Goal: Communication & Community: Answer question/provide support

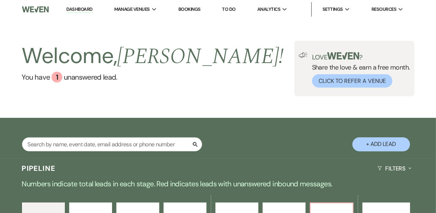
drag, startPoint x: 241, startPoint y: 58, endPoint x: 193, endPoint y: 45, distance: 49.3
click at [238, 58] on div "Welcome, [PERSON_NAME] ! You have 1 unanswered lead . Love ? Share the love & e…" at bounding box center [218, 68] width 436 height 55
drag, startPoint x: 82, startPoint y: 11, endPoint x: 222, endPoint y: 58, distance: 147.4
click at [82, 11] on link "Dashboard" at bounding box center [79, 9] width 26 height 7
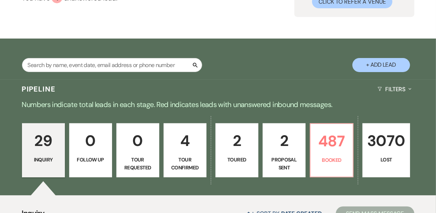
scroll to position [115, 0]
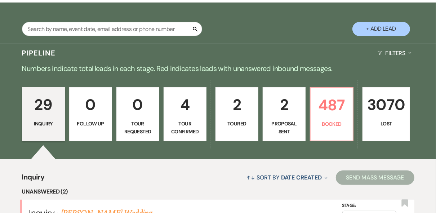
click at [240, 118] on link "2 Toured" at bounding box center [236, 114] width 43 height 54
select select "5"
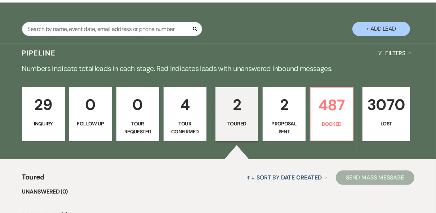
click at [41, 114] on p "29" at bounding box center [43, 105] width 33 height 24
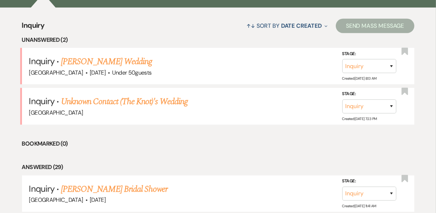
scroll to position [288, 0]
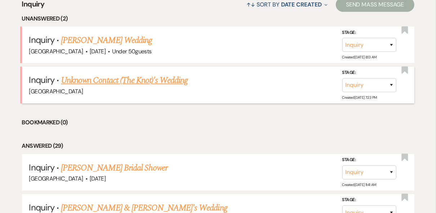
click at [125, 81] on link "Unknown Contact (The Knot)'s Wedding" at bounding box center [124, 80] width 127 height 13
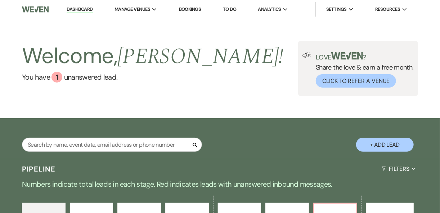
select select "2"
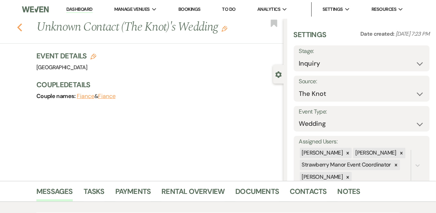
click at [22, 26] on icon "Previous" at bounding box center [19, 27] width 5 height 9
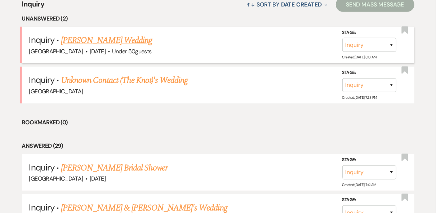
scroll to position [289, 0]
click at [138, 39] on link "[PERSON_NAME] Wedding" at bounding box center [106, 40] width 91 height 13
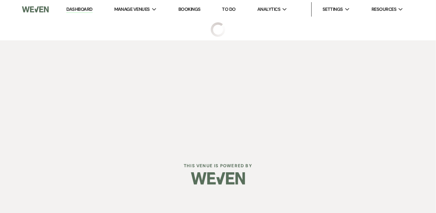
select select "2"
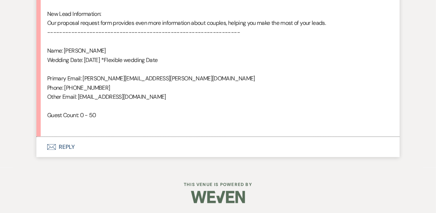
scroll to position [486, 0]
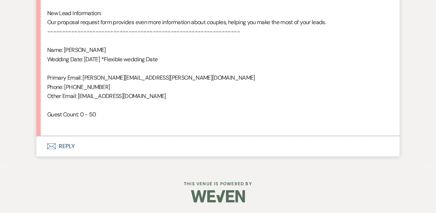
click at [70, 146] on button "Envelope Reply" at bounding box center [217, 146] width 363 height 20
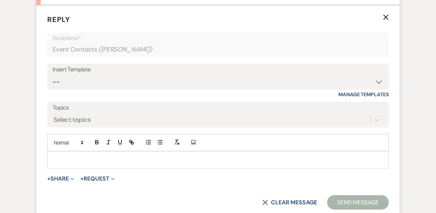
scroll to position [621, 0]
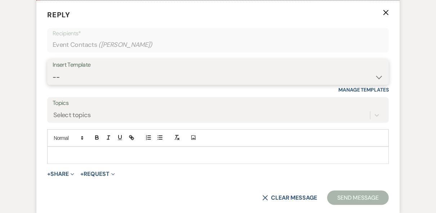
click at [104, 75] on select "-- Weven Planning Portal Introduction (Booked Events) Private Party Inquiry Res…" at bounding box center [218, 77] width 331 height 14
select select "5376"
click at [53, 70] on select "-- Weven Planning Portal Introduction (Booked Events) Private Party Inquiry Res…" at bounding box center [218, 77] width 331 height 14
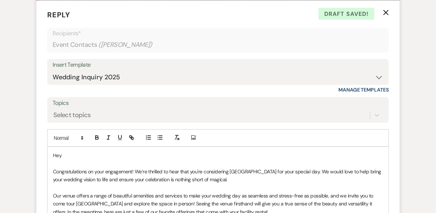
click at [70, 152] on p "Hey" at bounding box center [218, 155] width 330 height 8
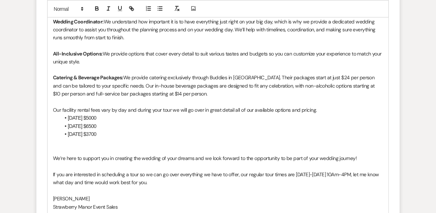
scroll to position [736, 0]
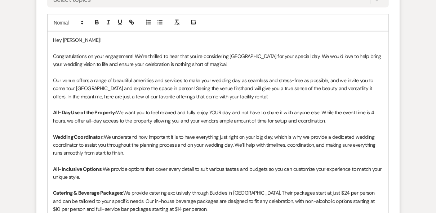
drag, startPoint x: 105, startPoint y: 55, endPoint x: 136, endPoint y: 51, distance: 31.6
click at [107, 55] on p "Congratulations on your engagement! We’re thrilled to hear that you're consider…" at bounding box center [218, 60] width 330 height 16
click at [104, 53] on p "Congratulations on your engagement! We’re thrilled to hear that you're consider…" at bounding box center [218, 60] width 330 height 16
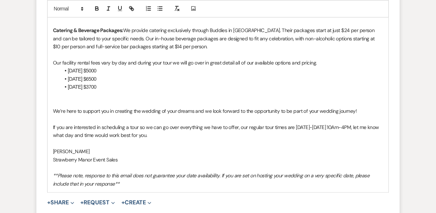
scroll to position [909, 0]
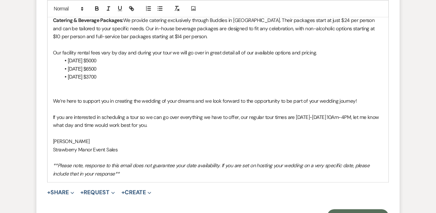
click at [331, 50] on p "Our facility rental fees vary by day and during your tour we will go over in gr…" at bounding box center [218, 53] width 330 height 8
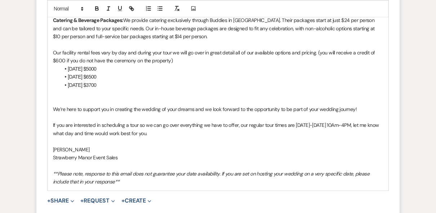
click at [320, 52] on p "Our facility rental fees vary by day and during your tour we will go over in gr…" at bounding box center [218, 57] width 330 height 16
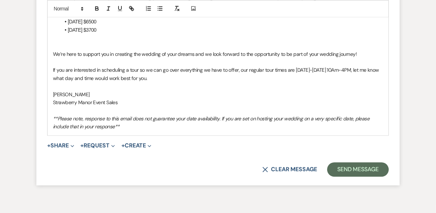
scroll to position [1001, 0]
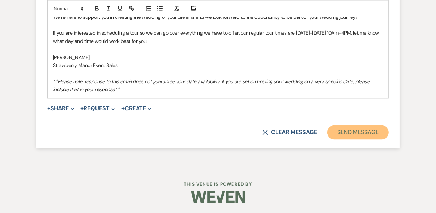
click at [379, 128] on button "Send Message" at bounding box center [358, 132] width 62 height 14
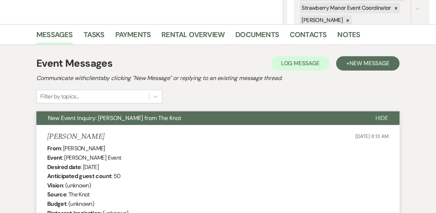
scroll to position [0, 0]
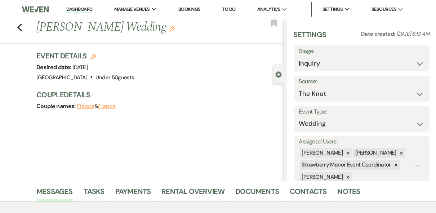
click at [83, 9] on link "Dashboard" at bounding box center [79, 9] width 26 height 7
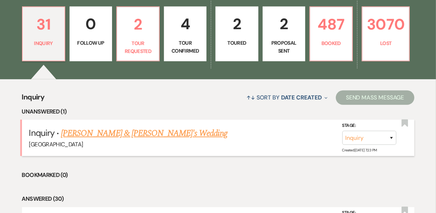
scroll to position [231, 0]
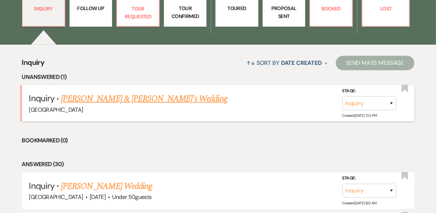
click at [134, 98] on link "[PERSON_NAME] & [PERSON_NAME]'s Wedding" at bounding box center [144, 98] width 166 height 13
select select "2"
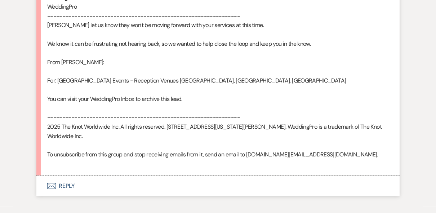
scroll to position [439, 0]
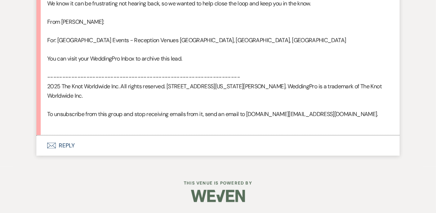
click at [71, 145] on button "Envelope Reply" at bounding box center [217, 145] width 363 height 20
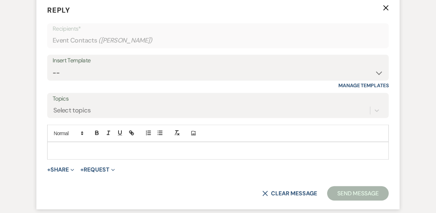
scroll to position [575, 0]
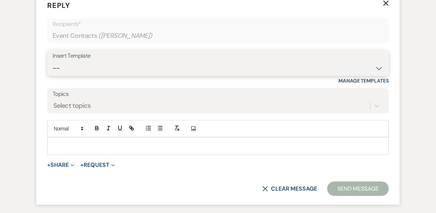
drag, startPoint x: 97, startPoint y: 73, endPoint x: 102, endPoint y: 80, distance: 8.5
click at [97, 73] on select "-- Weven Planning Portal Introduction (Booked Events) Private Party Inquiry Res…" at bounding box center [218, 68] width 331 height 14
select select "5376"
click at [53, 70] on select "-- Weven Planning Portal Introduction (Booked Events) Private Party Inquiry Res…" at bounding box center [218, 68] width 331 height 14
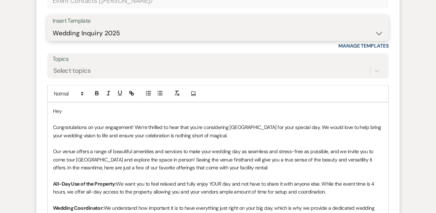
scroll to position [661, 0]
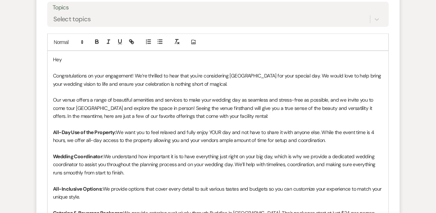
click at [89, 63] on p "Hey" at bounding box center [218, 59] width 330 height 8
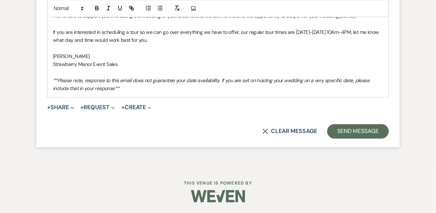
scroll to position [947, 0]
click at [353, 136] on button "Send Message" at bounding box center [358, 131] width 62 height 14
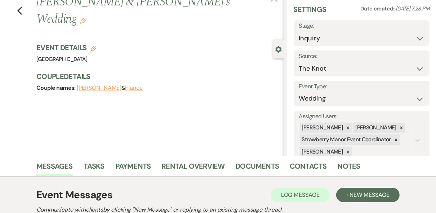
scroll to position [0, 0]
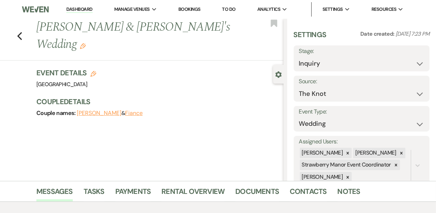
click at [70, 10] on link "Dashboard" at bounding box center [79, 9] width 26 height 7
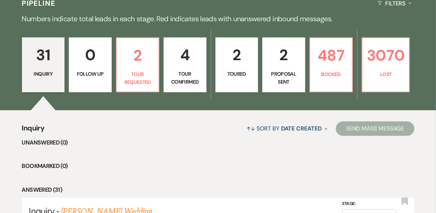
scroll to position [115, 0]
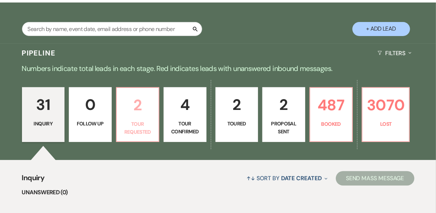
click at [144, 114] on p "2" at bounding box center [137, 105] width 33 height 24
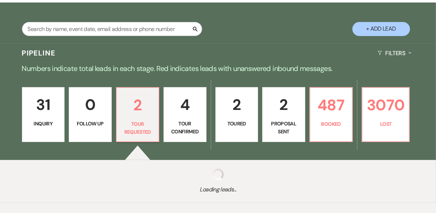
select select "2"
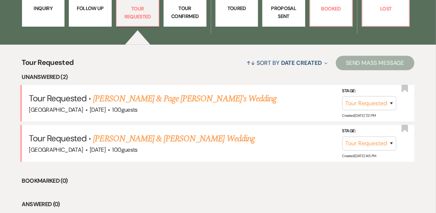
scroll to position [259, 0]
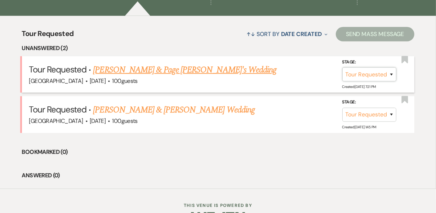
click at [373, 74] on select "Inquiry Follow Up Tour Requested Tour Confirmed Toured Proposal Sent Booked Lost" at bounding box center [369, 74] width 54 height 14
select select "1"
click at [342, 67] on select "Inquiry Follow Up Tour Requested Tour Confirmed Toured Proposal Sent Booked Lost" at bounding box center [369, 74] width 54 height 14
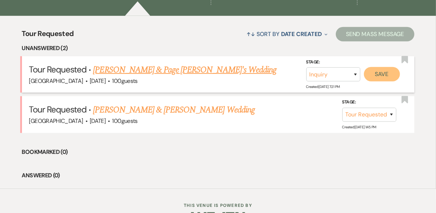
click at [384, 75] on button "Save" at bounding box center [382, 74] width 36 height 14
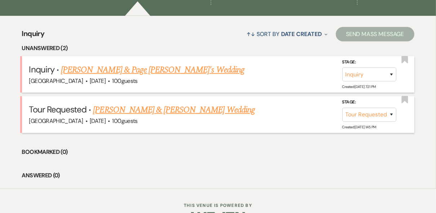
scroll to position [241, 0]
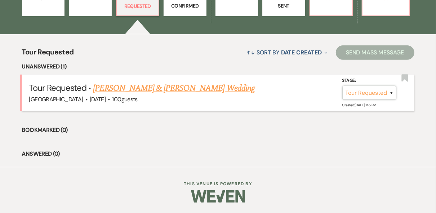
click at [393, 95] on select "Inquiry Follow Up Tour Requested Tour Confirmed Toured Proposal Sent Booked Lost" at bounding box center [369, 93] width 54 height 14
select select "1"
click at [342, 86] on select "Inquiry Follow Up Tour Requested Tour Confirmed Toured Proposal Sent Booked Lost" at bounding box center [369, 93] width 54 height 14
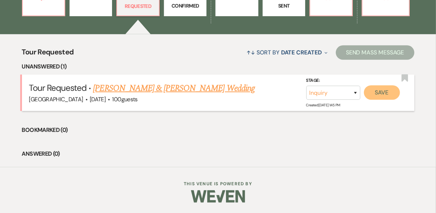
click at [389, 95] on button "Save" at bounding box center [382, 92] width 36 height 14
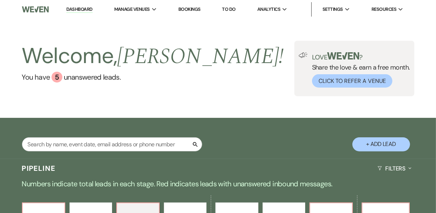
scroll to position [167, 0]
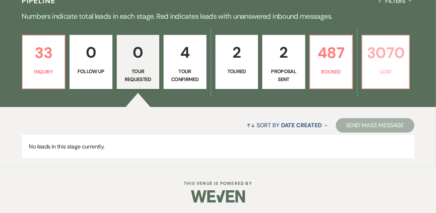
click at [384, 75] on link "3070 Lost" at bounding box center [386, 62] width 48 height 54
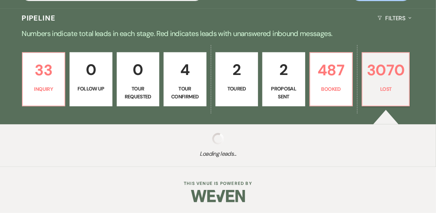
scroll to position [150, 0]
select select "8"
select select "5"
select select "8"
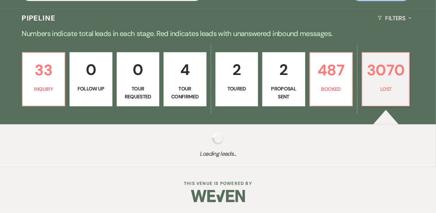
select select "8"
select select "5"
select select "8"
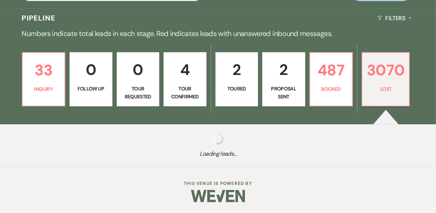
select select "8"
select select "5"
select select "8"
select select "5"
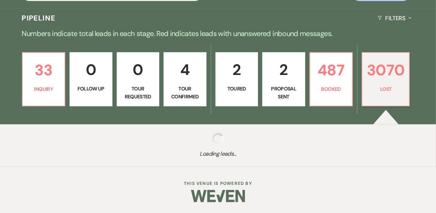
select select "8"
select select "11"
select select "8"
select select "5"
select select "8"
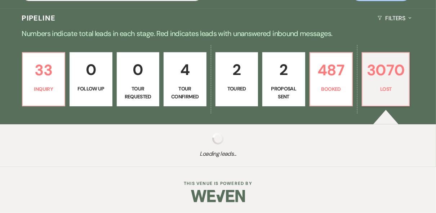
select select "5"
select select "8"
select select "5"
select select "8"
select select "5"
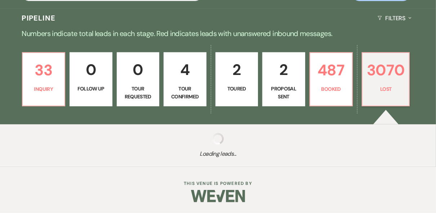
select select "8"
select select "5"
select select "8"
select select "5"
select select "8"
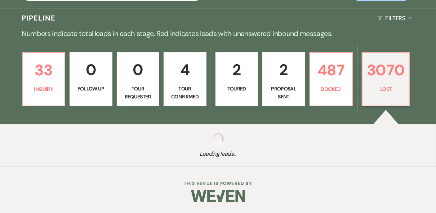
select select "5"
select select "8"
select select "5"
select select "8"
select select "5"
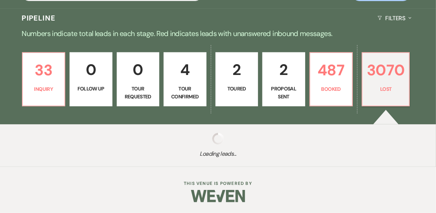
select select "8"
select select "5"
select select "8"
select select "5"
select select "8"
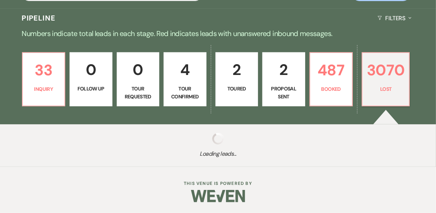
select select "5"
select select "8"
select select "5"
select select "8"
select select "5"
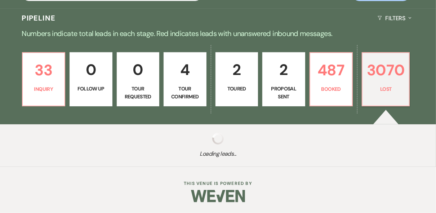
select select "8"
select select "5"
select select "8"
select select "5"
select select "8"
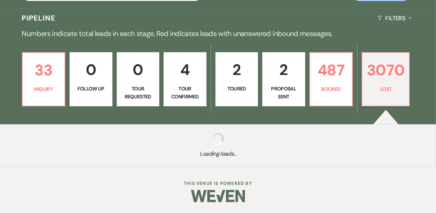
select select "5"
select select "8"
select select "5"
select select "8"
select select "5"
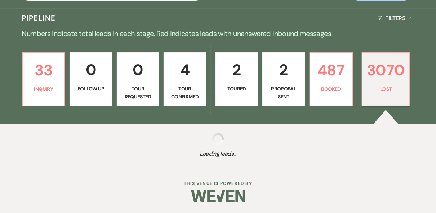
select select "8"
select select "5"
select select "8"
select select "5"
select select "8"
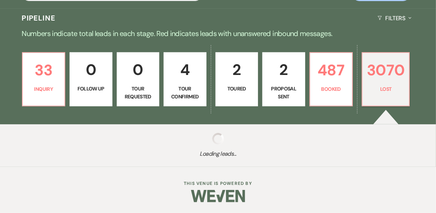
select select "5"
select select "8"
select select "6"
select select "8"
select select "5"
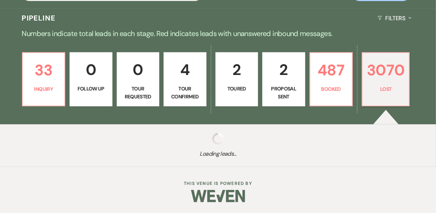
select select "8"
select select "5"
select select "8"
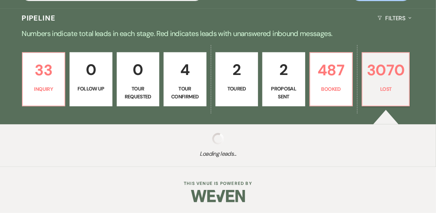
select select "5"
select select "8"
select select "5"
select select "8"
select select "5"
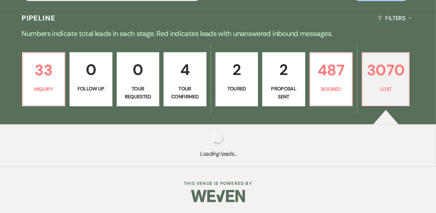
select select "8"
select select "5"
select select "8"
select select "5"
select select "8"
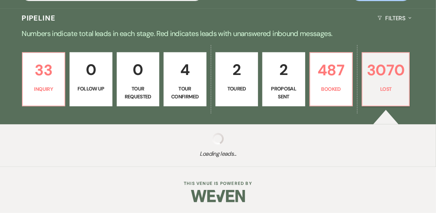
select select "5"
select select "8"
select select "5"
select select "8"
select select "5"
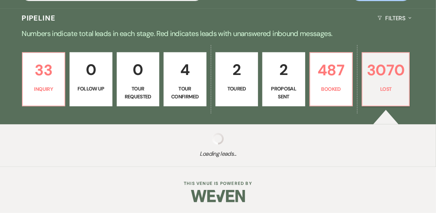
select select "8"
select select "5"
select select "8"
select select "5"
select select "8"
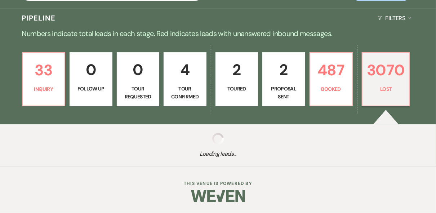
select select "5"
select select "8"
select select "5"
select select "8"
select select "5"
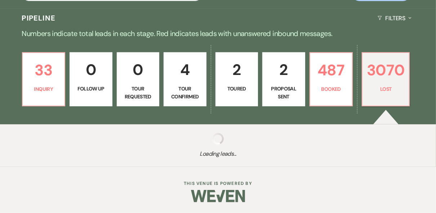
select select "8"
select select "5"
select select "8"
select select "5"
select select "8"
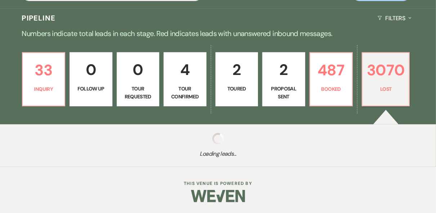
select select "5"
select select "8"
select select "6"
select select "8"
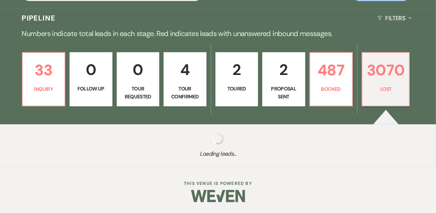
select select "8"
select select "5"
select select "8"
select select "5"
select select "8"
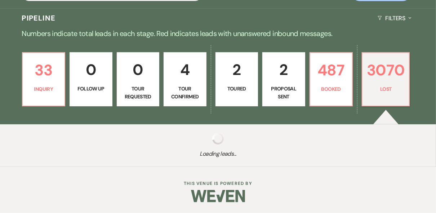
select select "5"
select select "8"
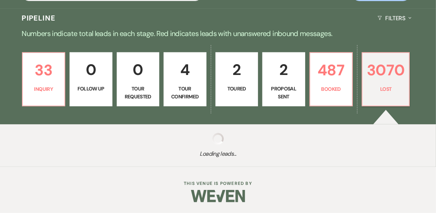
select select "8"
select select "5"
select select "8"
select select "5"
select select "8"
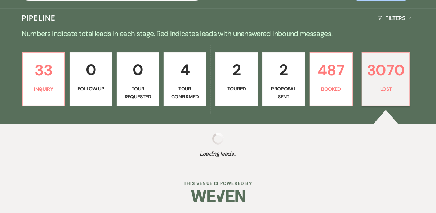
select select "5"
select select "8"
select select "5"
select select "8"
select select "5"
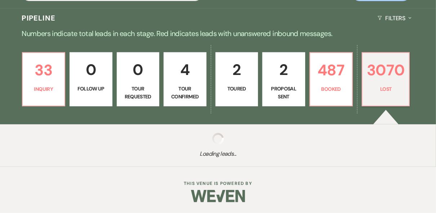
select select "8"
select select "5"
select select "8"
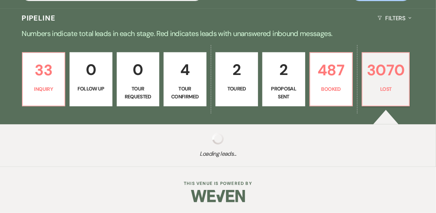
select select "5"
select select "8"
select select "5"
select select "8"
select select "5"
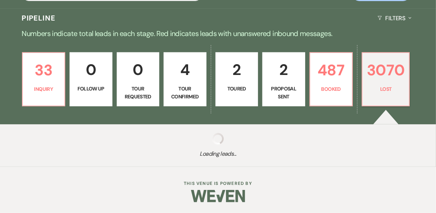
select select "8"
select select "5"
select select "8"
select select "5"
select select "8"
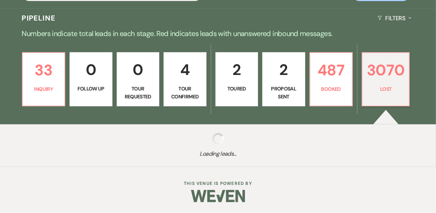
select select "5"
select select "8"
select select "5"
select select "8"
select select "5"
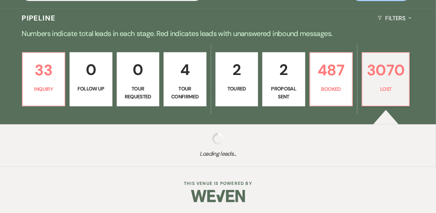
select select "8"
select select "5"
select select "8"
select select "5"
select select "8"
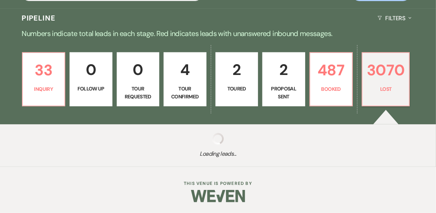
select select "5"
select select "8"
select select "5"
select select "8"
select select "5"
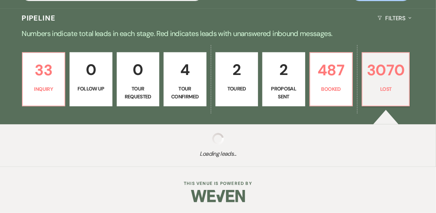
select select "8"
select select "5"
select select "8"
select select "5"
select select "8"
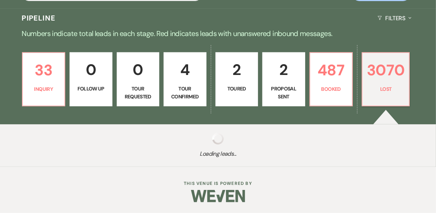
select select "5"
select select "8"
select select "5"
select select "8"
select select "5"
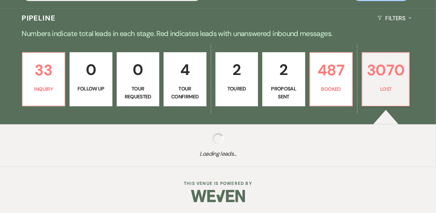
select select "8"
select select "5"
select select "8"
select select "5"
select select "8"
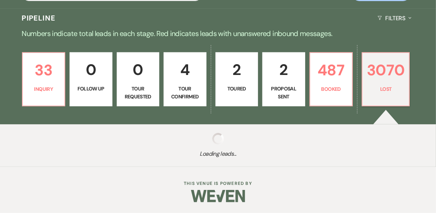
select select "5"
select select "8"
select select "5"
select select "8"
select select "5"
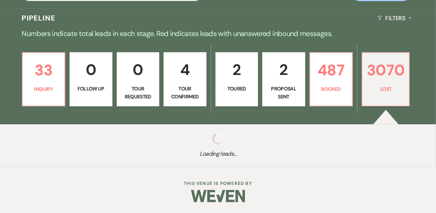
select select "8"
select select "5"
select select "8"
select select "5"
select select "8"
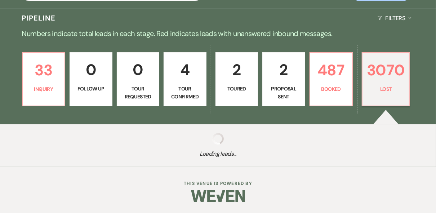
select select "5"
select select "8"
select select "5"
select select "8"
select select "6"
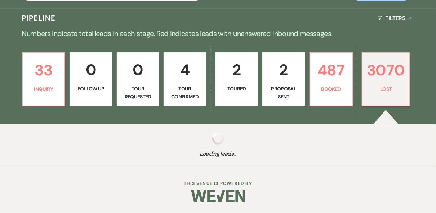
select select "8"
select select "5"
select select "8"
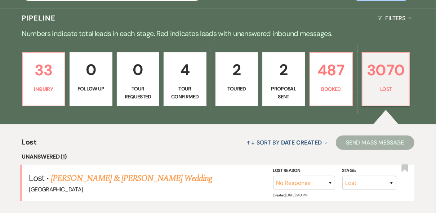
scroll to position [167, 0]
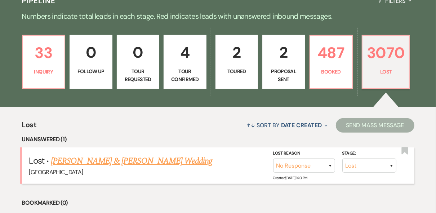
click at [112, 161] on link "[PERSON_NAME] & [PERSON_NAME] Wedding" at bounding box center [131, 161] width 161 height 13
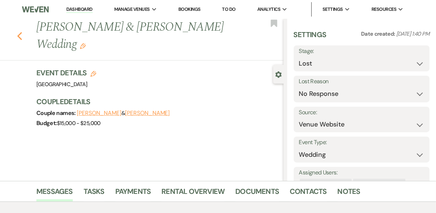
click at [22, 32] on use "button" at bounding box center [19, 36] width 5 height 8
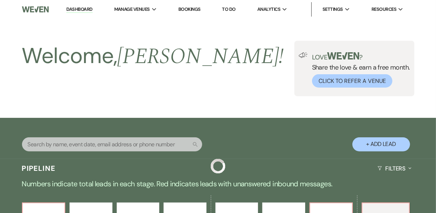
scroll to position [167, 0]
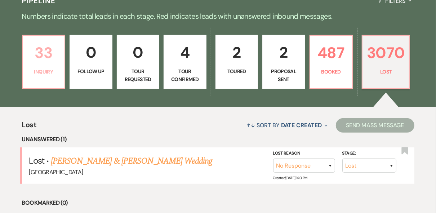
click at [52, 75] on p "Inquiry" at bounding box center [43, 72] width 33 height 8
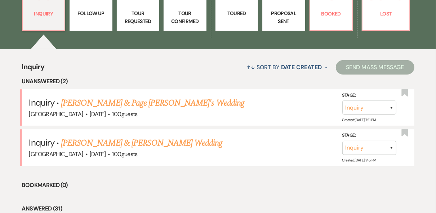
scroll to position [254, 0]
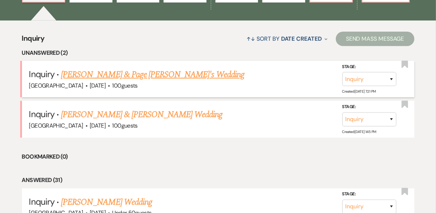
click at [111, 76] on link "[PERSON_NAME] & Page [PERSON_NAME]'s Wedding" at bounding box center [152, 74] width 183 height 13
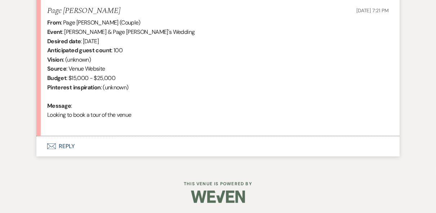
scroll to position [283, 0]
click at [68, 146] on button "Envelope Reply" at bounding box center [217, 146] width 363 height 20
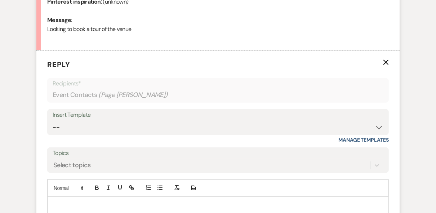
scroll to position [418, 0]
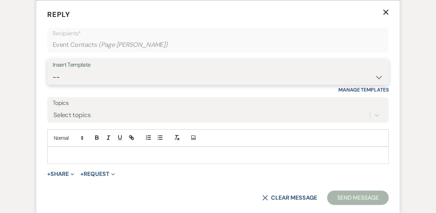
click at [97, 76] on select "-- Weven Planning Portal Introduction (Booked Events) Private Party Inquiry Res…" at bounding box center [218, 77] width 331 height 14
click at [53, 70] on select "-- Weven Planning Portal Introduction (Booked Events) Private Party Inquiry Res…" at bounding box center [218, 77] width 331 height 14
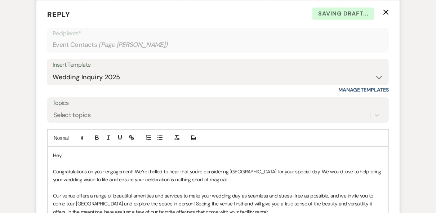
click at [79, 151] on p "Hey" at bounding box center [218, 155] width 330 height 8
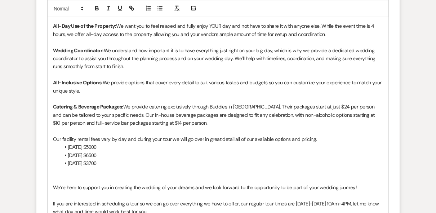
scroll to position [791, 0]
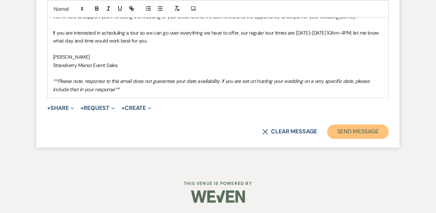
click at [333, 131] on button "Send Message" at bounding box center [358, 132] width 62 height 14
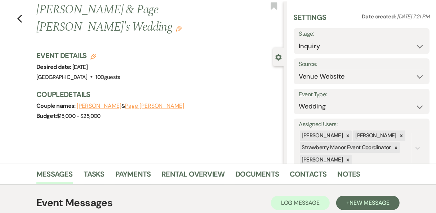
scroll to position [0, 0]
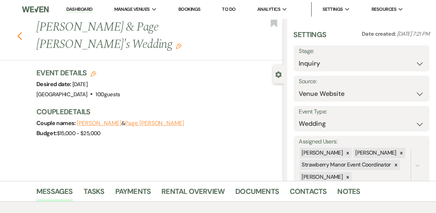
click at [22, 32] on icon "Previous" at bounding box center [19, 36] width 5 height 9
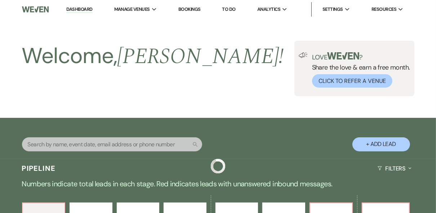
scroll to position [254, 0]
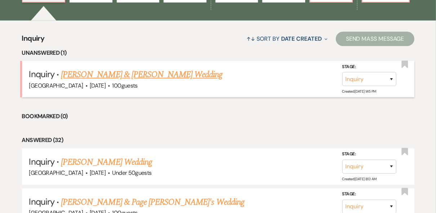
click at [104, 70] on link "[PERSON_NAME] & [PERSON_NAME] Wedding" at bounding box center [141, 74] width 161 height 13
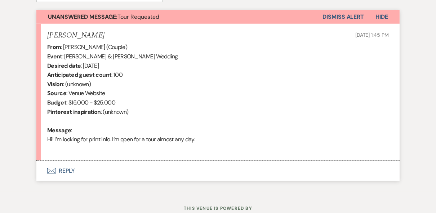
scroll to position [283, 0]
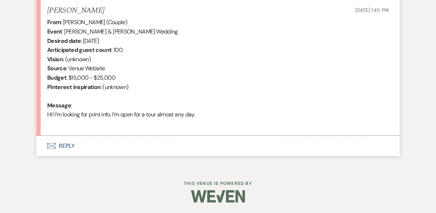
click at [65, 144] on button "Envelope Reply" at bounding box center [217, 146] width 363 height 20
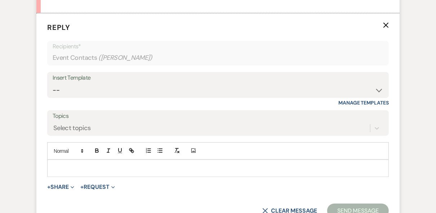
scroll to position [418, 0]
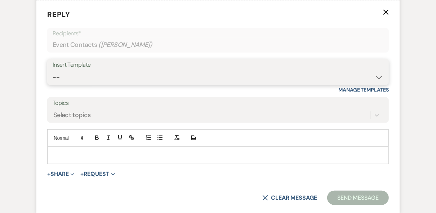
click at [77, 78] on select "-- Weven Planning Portal Introduction (Booked Events) Private Party Inquiry Res…" at bounding box center [218, 77] width 331 height 14
click at [53, 70] on select "-- Weven Planning Portal Introduction (Booked Events) Private Party Inquiry Res…" at bounding box center [218, 77] width 331 height 14
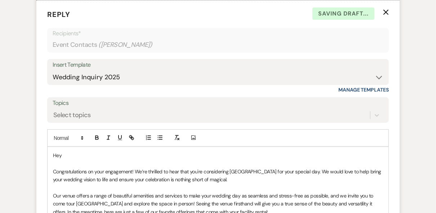
click at [82, 155] on p "Hey" at bounding box center [218, 155] width 330 height 8
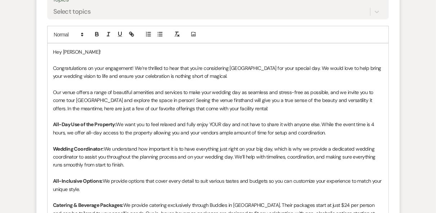
scroll to position [562, 0]
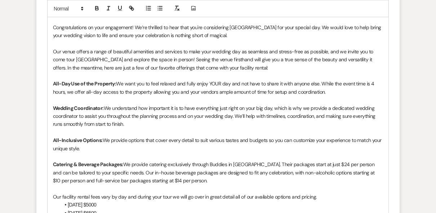
click at [145, 148] on p "All-Inclusive Options: We provide options that cover every detail to suit vario…" at bounding box center [218, 144] width 330 height 16
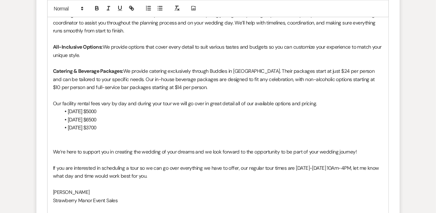
scroll to position [791, 0]
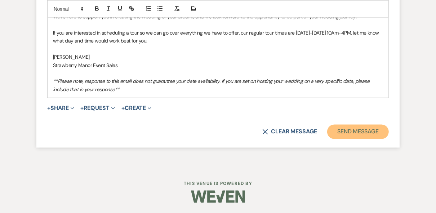
click at [351, 132] on button "Send Message" at bounding box center [358, 132] width 62 height 14
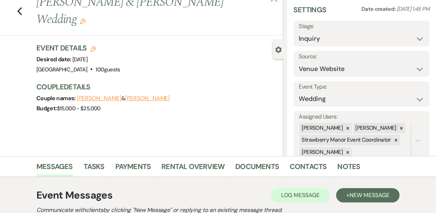
scroll to position [0, 0]
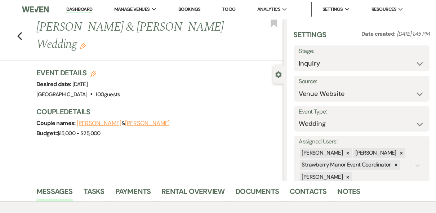
click at [73, 10] on link "Dashboard" at bounding box center [79, 9] width 26 height 7
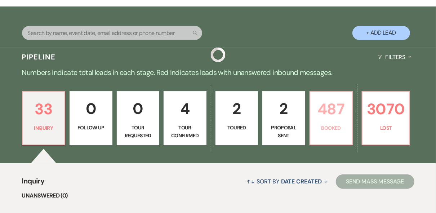
scroll to position [144, 0]
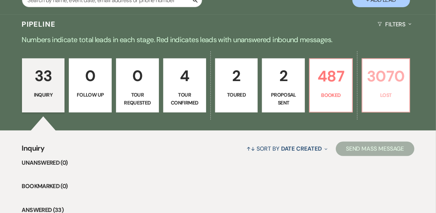
click at [371, 75] on p "3070" at bounding box center [386, 76] width 38 height 24
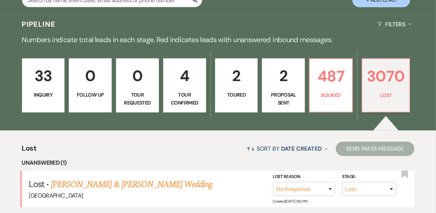
scroll to position [259, 0]
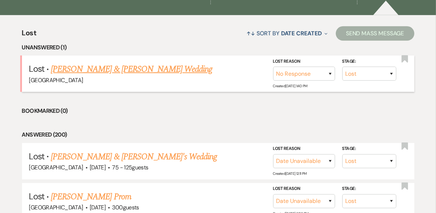
click at [95, 72] on link "[PERSON_NAME] & [PERSON_NAME] Wedding" at bounding box center [131, 69] width 161 height 13
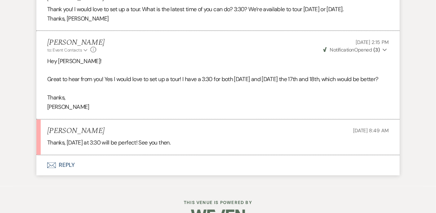
scroll to position [881, 0]
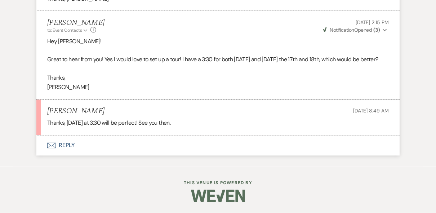
drag, startPoint x: 98, startPoint y: 110, endPoint x: 47, endPoint y: 111, distance: 50.8
click at [47, 111] on div "[PERSON_NAME] [DATE] 8:49 AM" at bounding box center [217, 111] width 341 height 9
drag, startPoint x: 47, startPoint y: 111, endPoint x: 53, endPoint y: 112, distance: 6.1
copy h5 "[PERSON_NAME]"
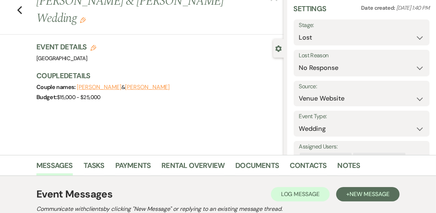
scroll to position [0, 0]
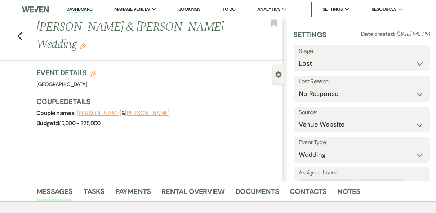
drag, startPoint x: 218, startPoint y: 28, endPoint x: 41, endPoint y: 36, distance: 177.4
click at [41, 36] on h1 "[PERSON_NAME] & [PERSON_NAME] Wedding Edit" at bounding box center [133, 36] width 195 height 34
copy h1 "[PERSON_NAME] & [PERSON_NAME] Wedding"
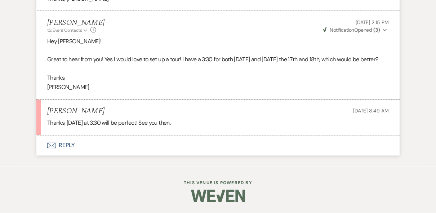
scroll to position [881, 0]
click at [64, 145] on button "Envelope Reply" at bounding box center [217, 145] width 363 height 20
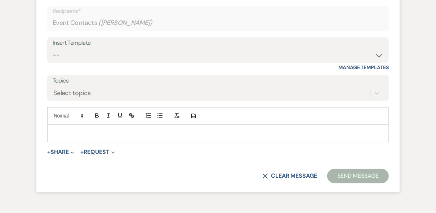
scroll to position [1017, 0]
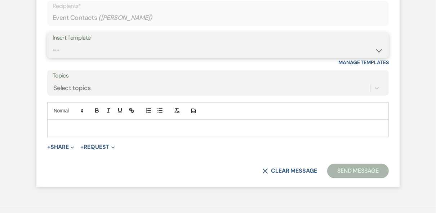
click at [79, 57] on select "-- Weven Planning Portal Introduction (Booked Events) Private Party Inquiry Res…" at bounding box center [218, 50] width 331 height 14
click at [53, 57] on select "-- Weven Planning Portal Introduction (Booked Events) Private Party Inquiry Res…" at bounding box center [218, 50] width 331 height 14
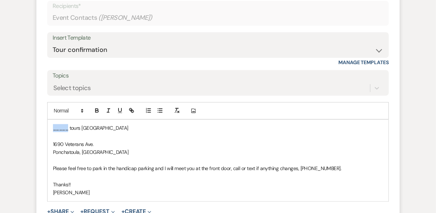
drag, startPoint x: 68, startPoint y: 154, endPoint x: 37, endPoint y: 156, distance: 31.4
click at [37, 156] on form "Reply X Draft saved! Recipients* Event Contacts ( [PERSON_NAME] ) Insert Templa…" at bounding box center [217, 112] width 363 height 278
click at [126, 132] on p "Hailey tours [GEOGRAPHIC_DATA]" at bounding box center [218, 128] width 330 height 8
click at [171, 132] on p "Hailey tours [GEOGRAPHIC_DATA] [DATE] September 18tth at 3:30 PM." at bounding box center [218, 128] width 330 height 8
click at [236, 149] on div "Hailey tours [GEOGRAPHIC_DATA] [DATE] 3:30 PM. 1690 Veterans Ave. Ponchatoula, …" at bounding box center [218, 160] width 341 height 81
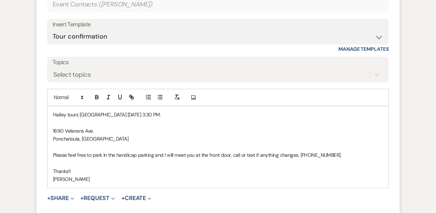
scroll to position [1074, 0]
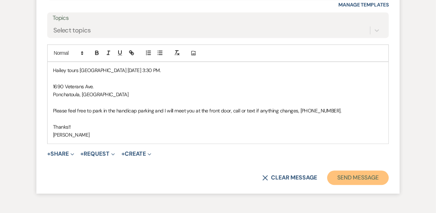
click at [338, 185] on button "Send Message" at bounding box center [358, 177] width 62 height 14
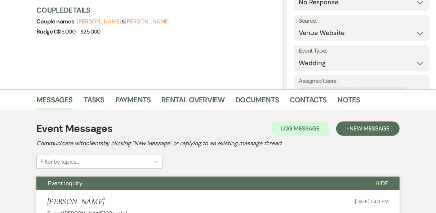
scroll to position [0, 0]
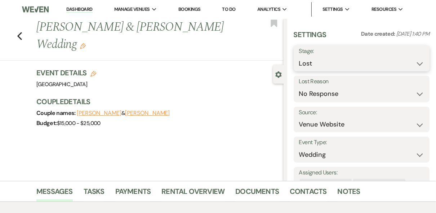
click at [416, 61] on select "Inquiry Follow Up Tour Requested Tour Confirmed Toured Proposal Sent Booked Lost" at bounding box center [361, 64] width 125 height 14
click at [299, 57] on select "Inquiry Follow Up Tour Requested Tour Confirmed Toured Proposal Sent Booked Lost" at bounding box center [361, 64] width 125 height 14
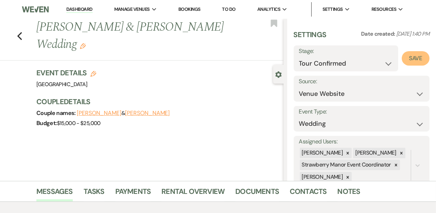
click at [411, 63] on button "Save" at bounding box center [416, 58] width 28 height 14
click at [79, 8] on link "Dashboard" at bounding box center [79, 9] width 26 height 7
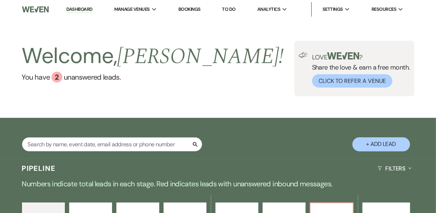
click at [261, 118] on div "Search + Add Lead" at bounding box center [218, 138] width 436 height 41
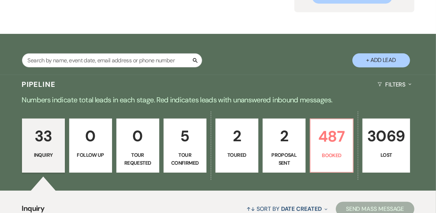
scroll to position [144, 0]
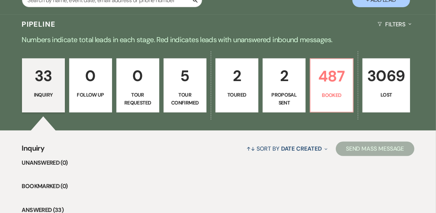
click at [90, 85] on p "0" at bounding box center [90, 76] width 33 height 24
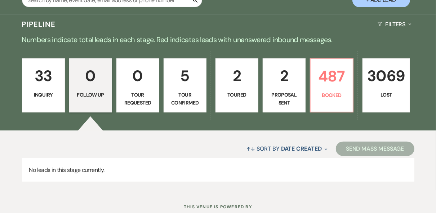
click at [130, 91] on p "Tour Requested" at bounding box center [137, 99] width 33 height 16
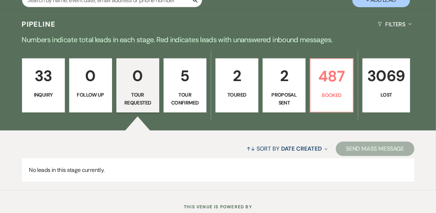
click at [187, 91] on p "Tour Confirmed" at bounding box center [184, 99] width 33 height 16
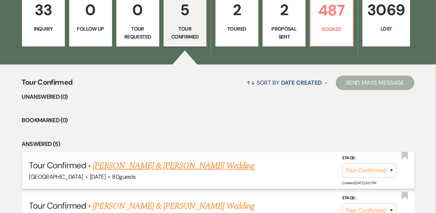
scroll to position [144, 0]
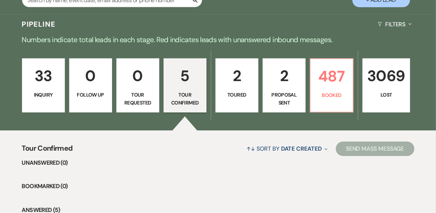
click at [249, 93] on p "Toured" at bounding box center [236, 95] width 33 height 8
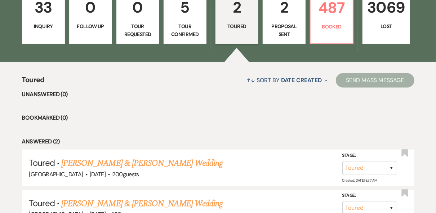
scroll to position [197, 0]
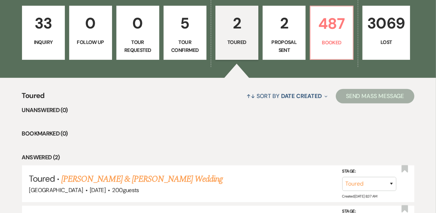
click at [225, 120] on ul "Unanswered (0) Bookmarked (0) Answered (2) Toured · [PERSON_NAME] & [PERSON_NAM…" at bounding box center [218, 174] width 392 height 137
click at [293, 33] on p "2" at bounding box center [283, 23] width 33 height 24
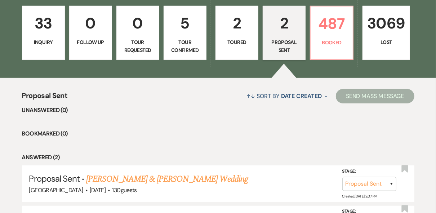
scroll to position [283, 0]
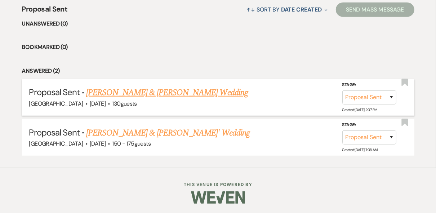
click at [123, 92] on link "[PERSON_NAME] & [PERSON_NAME] Wedding" at bounding box center [166, 92] width 161 height 13
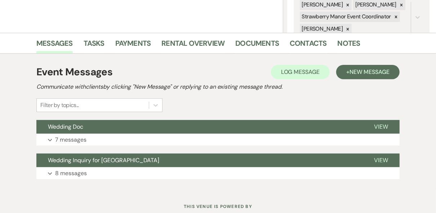
scroll to position [171, 0]
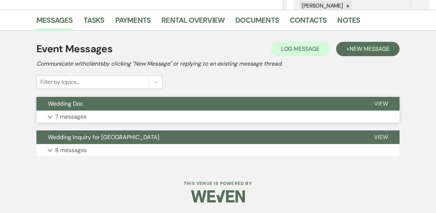
click at [380, 103] on span "View" at bounding box center [381, 104] width 14 height 8
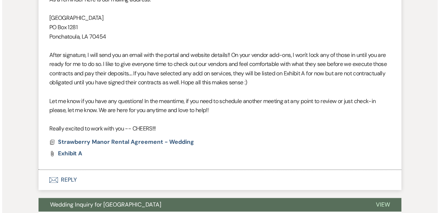
scroll to position [990, 0]
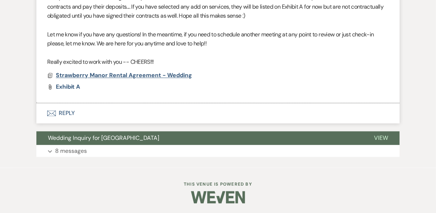
click at [127, 75] on span "Strawberry Manor Rental Agreement - Wedding" at bounding box center [124, 75] width 136 height 8
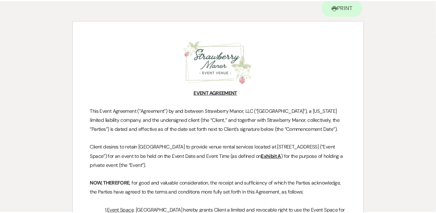
scroll to position [0, 0]
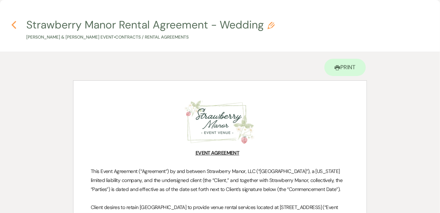
click at [12, 23] on icon "Previous" at bounding box center [13, 25] width 5 height 9
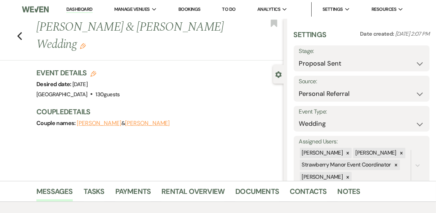
click at [77, 8] on link "Dashboard" at bounding box center [79, 9] width 26 height 7
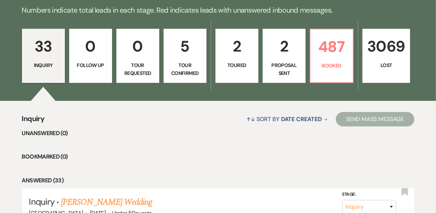
scroll to position [173, 0]
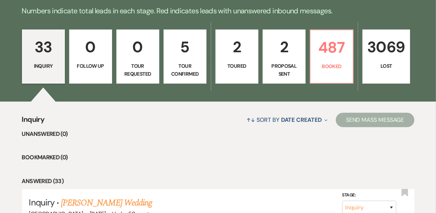
click at [227, 70] on link "2 Toured" at bounding box center [236, 57] width 43 height 54
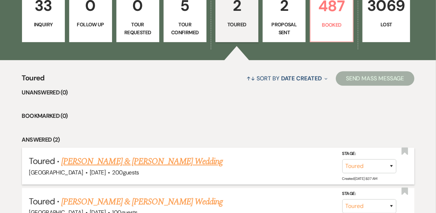
scroll to position [197, 0]
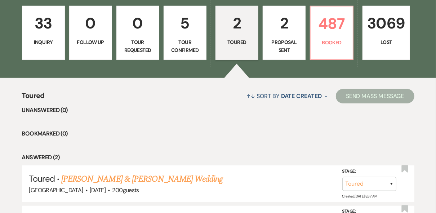
click at [188, 43] on p "Tour Confirmed" at bounding box center [184, 46] width 33 height 16
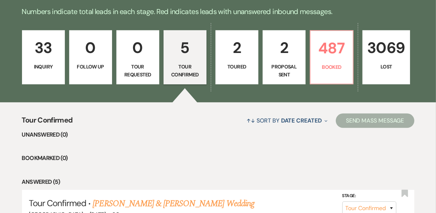
scroll to position [139, 0]
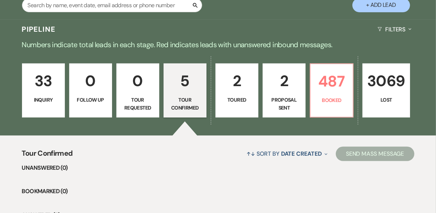
click at [48, 99] on p "Inquiry" at bounding box center [43, 100] width 33 height 8
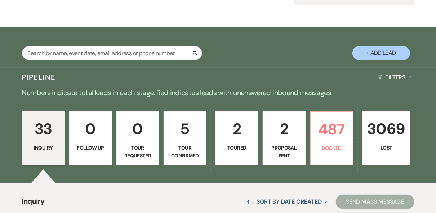
scroll to position [173, 0]
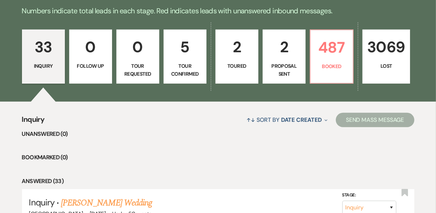
click at [275, 51] on p "2" at bounding box center [283, 47] width 33 height 24
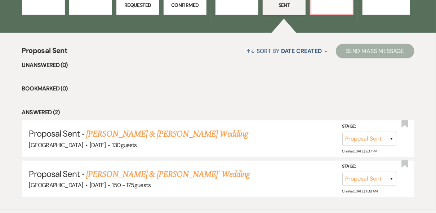
scroll to position [139, 0]
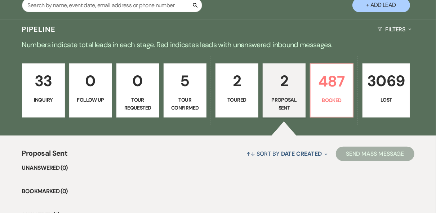
click at [180, 79] on p "5" at bounding box center [184, 81] width 33 height 24
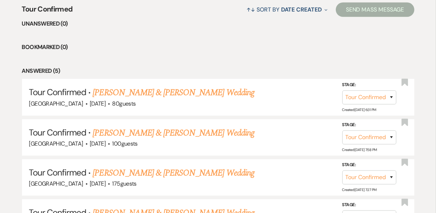
scroll to position [110, 0]
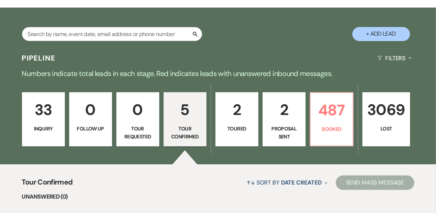
click at [58, 114] on p "33" at bounding box center [43, 110] width 33 height 24
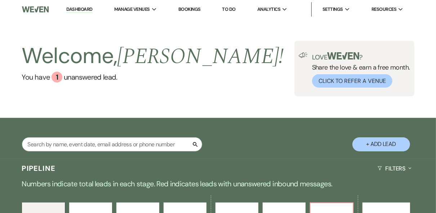
scroll to position [86, 0]
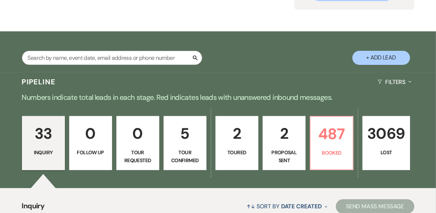
click at [281, 149] on p "Proposal Sent" at bounding box center [283, 156] width 33 height 16
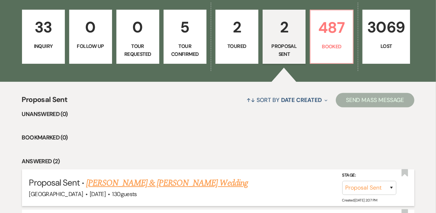
scroll to position [144, 0]
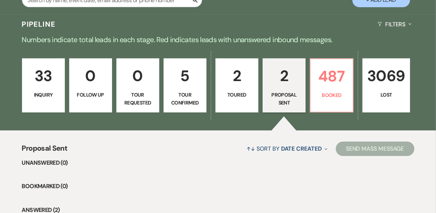
click at [236, 88] on p "2" at bounding box center [236, 76] width 33 height 24
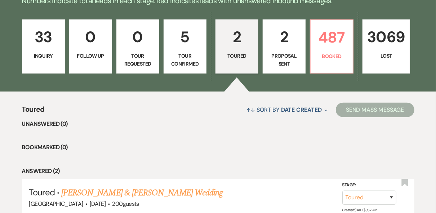
scroll to position [144, 0]
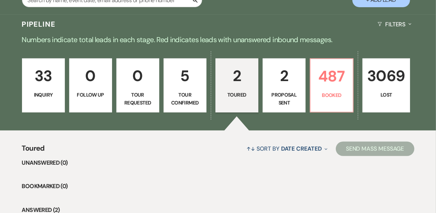
click at [274, 93] on p "Proposal Sent" at bounding box center [283, 99] width 33 height 16
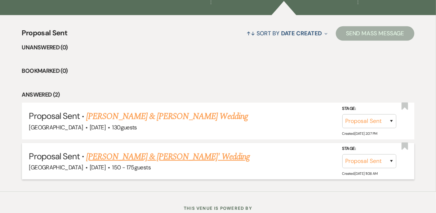
scroll to position [115, 0]
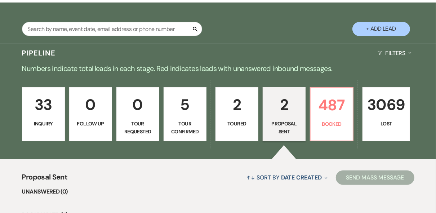
click at [43, 128] on link "33 Inquiry" at bounding box center [43, 114] width 43 height 54
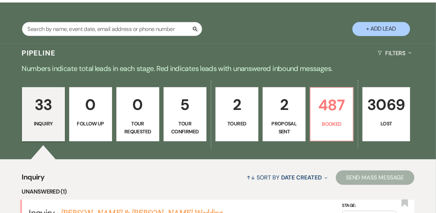
scroll to position [231, 0]
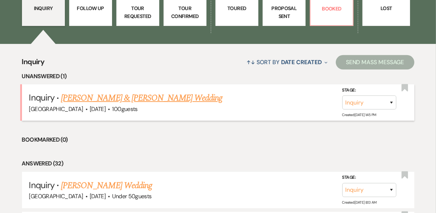
click at [132, 99] on link "[PERSON_NAME] & [PERSON_NAME] Wedding" at bounding box center [141, 97] width 161 height 13
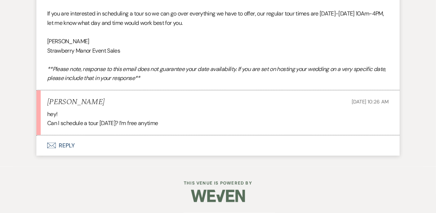
scroll to position [739, 0]
click at [68, 144] on button "Envelope Reply" at bounding box center [217, 145] width 363 height 20
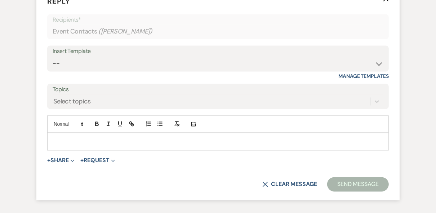
scroll to position [875, 0]
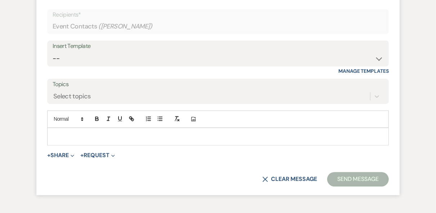
click at [75, 140] on p at bounding box center [218, 137] width 330 height 8
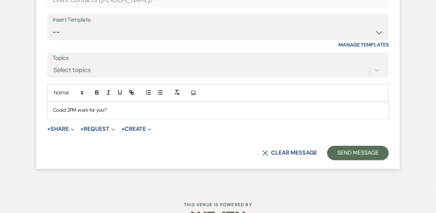
scroll to position [932, 0]
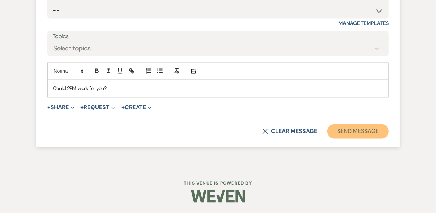
click at [352, 138] on button "Send Message" at bounding box center [358, 131] width 62 height 14
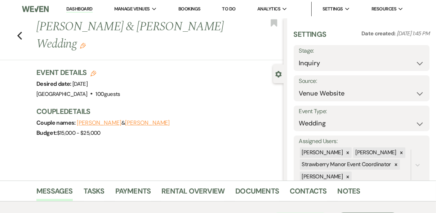
scroll to position [0, 0]
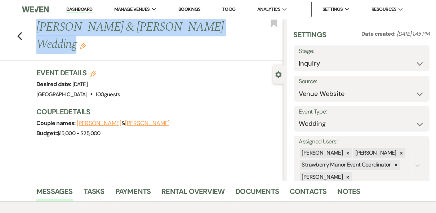
drag, startPoint x: 196, startPoint y: 29, endPoint x: 34, endPoint y: 31, distance: 162.5
click at [34, 31] on div "Previous [PERSON_NAME] & [PERSON_NAME] Wedding Edit Bookmark" at bounding box center [139, 40] width 287 height 42
copy h1 "[PERSON_NAME] & [PERSON_NAME] Wedding"
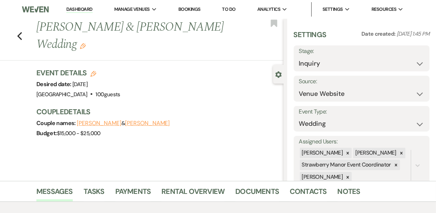
click at [208, 107] on h3 "Couple Details" at bounding box center [156, 112] width 240 height 10
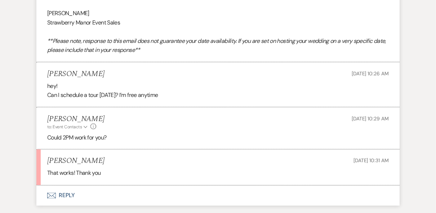
scroll to position [817, 0]
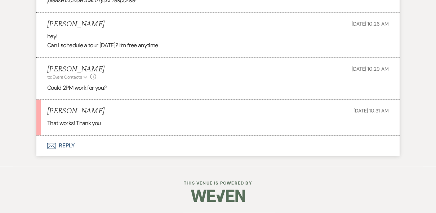
click at [64, 144] on button "Envelope Reply" at bounding box center [217, 146] width 363 height 20
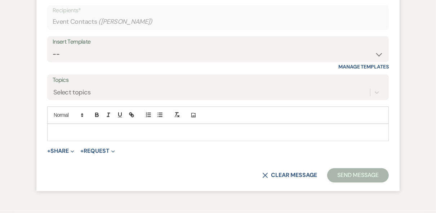
scroll to position [894, 0]
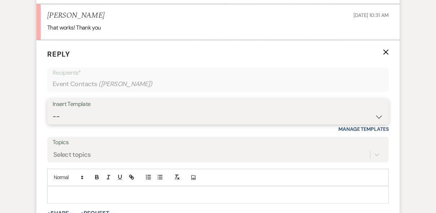
drag, startPoint x: 89, startPoint y: 129, endPoint x: 98, endPoint y: 128, distance: 9.0
click at [89, 124] on select "-- Weven Planning Portal Introduction (Booked Events) Private Party Inquiry Res…" at bounding box center [218, 117] width 331 height 14
click at [53, 124] on select "-- Weven Planning Portal Introduction (Booked Events) Private Party Inquiry Res…" at bounding box center [218, 117] width 331 height 14
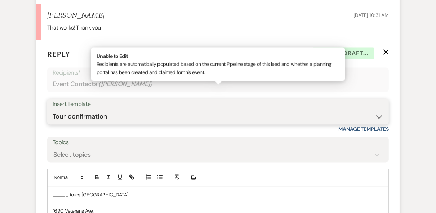
scroll to position [1082, 0]
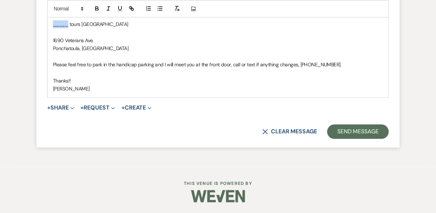
drag, startPoint x: 68, startPoint y: 25, endPoint x: 44, endPoint y: 28, distance: 24.3
click at [44, 28] on form "Reply X Draft saved! Recipients* Event Contacts ( [PERSON_NAME] ) Insert Templa…" at bounding box center [217, 9] width 363 height 278
click at [135, 24] on p "[PERSON_NAME] tours [GEOGRAPHIC_DATA]" at bounding box center [218, 24] width 330 height 8
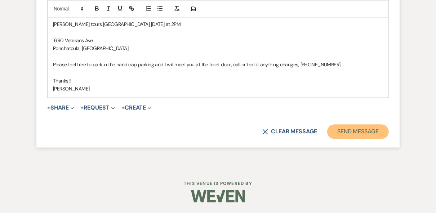
click at [358, 136] on button "Send Message" at bounding box center [358, 131] width 62 height 14
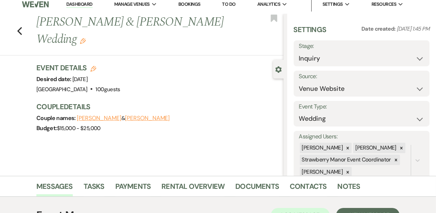
scroll to position [0, 0]
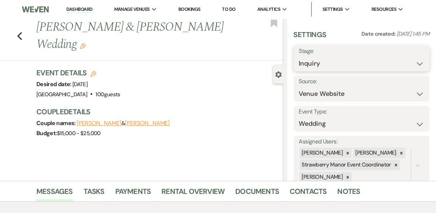
click at [410, 63] on select "Inquiry Follow Up Tour Requested Tour Confirmed Toured Proposal Sent Booked Lost" at bounding box center [361, 64] width 125 height 14
click at [299, 57] on select "Inquiry Follow Up Tour Requested Tour Confirmed Toured Proposal Sent Booked Lost" at bounding box center [361, 64] width 125 height 14
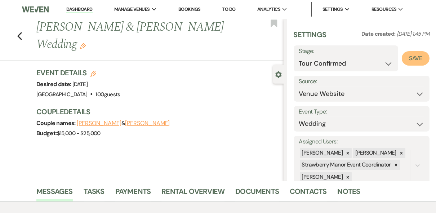
click at [406, 60] on button "Save" at bounding box center [416, 58] width 28 height 14
click at [78, 10] on link "Dashboard" at bounding box center [79, 9] width 26 height 7
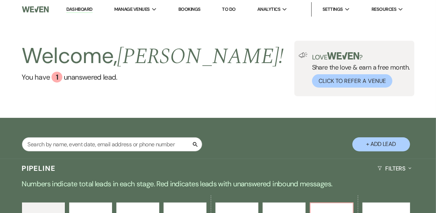
click at [258, 69] on div "Welcome, [PERSON_NAME] ! You have 1 unanswered lead . Love ? Share the love & e…" at bounding box center [218, 68] width 436 height 55
